Goal: Find specific page/section: Find specific page/section

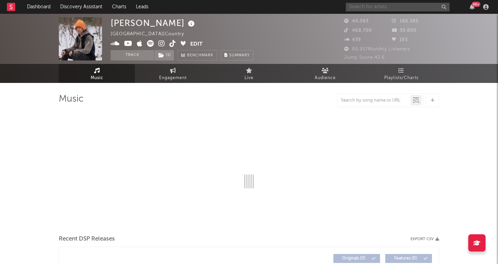
click at [382, 7] on input "text" at bounding box center [398, 7] width 104 height 9
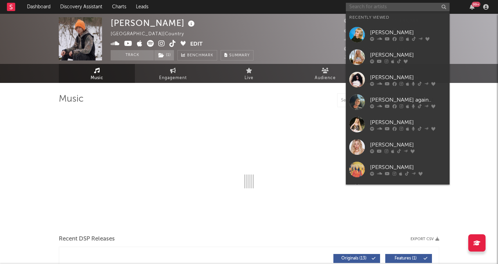
select select "6m"
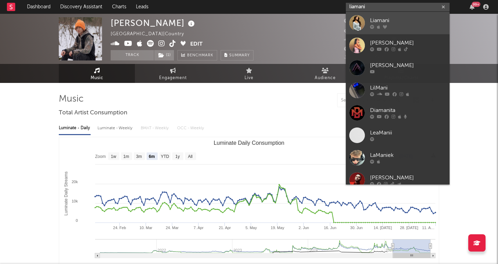
type input "liamani"
click at [385, 18] on div "Liamani" at bounding box center [408, 21] width 76 height 8
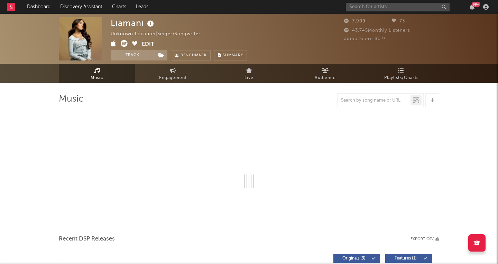
select select "6m"
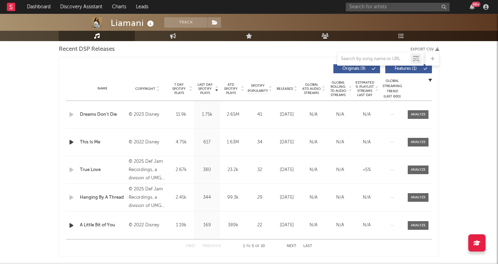
scroll to position [249, 0]
